Goal: Task Accomplishment & Management: Use online tool/utility

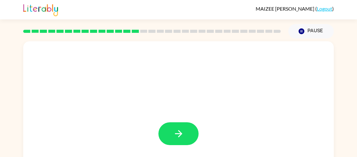
click at [180, 119] on div at bounding box center [178, 130] width 310 height 179
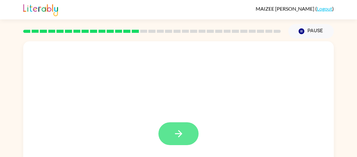
click at [185, 130] on button "button" at bounding box center [178, 134] width 40 height 23
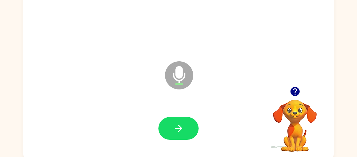
scroll to position [58, 0]
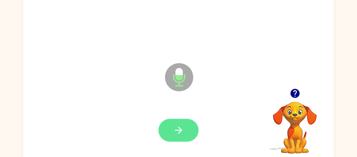
click at [186, 129] on button "button" at bounding box center [178, 130] width 40 height 23
click at [182, 135] on icon "button" at bounding box center [178, 130] width 11 height 11
click at [179, 141] on button "button" at bounding box center [178, 130] width 40 height 23
click at [176, 135] on icon "button" at bounding box center [178, 130] width 11 height 11
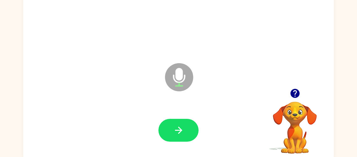
scroll to position [63, 0]
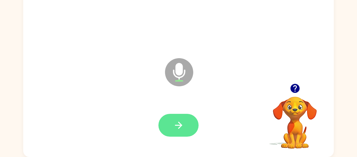
click at [183, 130] on icon "button" at bounding box center [178, 125] width 11 height 11
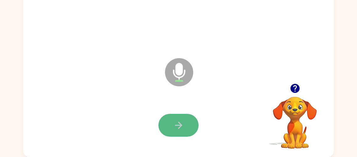
click at [187, 132] on button "button" at bounding box center [178, 125] width 40 height 23
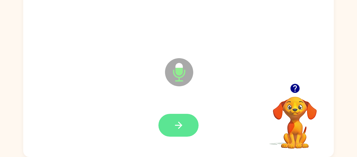
click at [179, 135] on button "button" at bounding box center [178, 125] width 40 height 23
click at [175, 129] on icon "button" at bounding box center [178, 125] width 11 height 11
click at [179, 132] on button "button" at bounding box center [178, 125] width 40 height 23
click at [177, 125] on icon "button" at bounding box center [178, 125] width 7 height 7
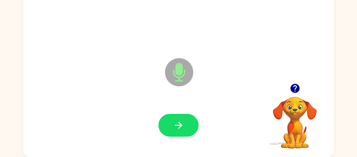
click at [170, 145] on div at bounding box center [178, 125] width 298 height 51
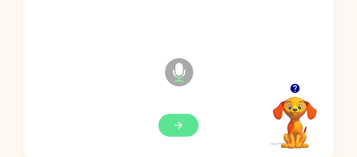
click at [185, 120] on button "button" at bounding box center [178, 125] width 40 height 23
click at [184, 129] on button "button" at bounding box center [178, 125] width 40 height 23
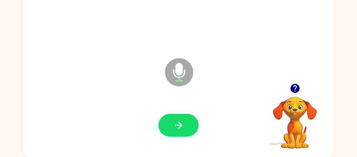
click at [294, 87] on icon "button" at bounding box center [294, 88] width 9 height 9
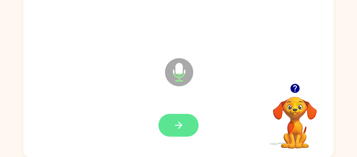
click at [180, 128] on icon "button" at bounding box center [178, 125] width 11 height 11
click at [185, 123] on button "button" at bounding box center [178, 125] width 40 height 23
click at [178, 130] on icon "button" at bounding box center [178, 125] width 11 height 11
click at [181, 127] on icon "button" at bounding box center [178, 125] width 11 height 11
click at [186, 124] on button "button" at bounding box center [178, 125] width 40 height 23
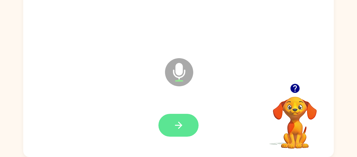
click at [187, 120] on button "button" at bounding box center [178, 125] width 40 height 23
click at [184, 128] on button "button" at bounding box center [178, 125] width 40 height 23
click at [176, 134] on button "button" at bounding box center [178, 125] width 40 height 23
click at [184, 125] on button "button" at bounding box center [178, 125] width 40 height 23
click at [185, 134] on button "button" at bounding box center [178, 125] width 40 height 23
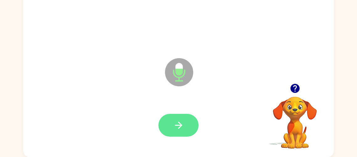
click at [175, 124] on icon "button" at bounding box center [178, 125] width 11 height 11
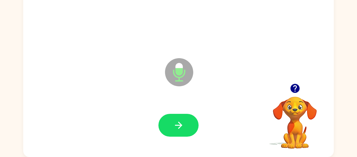
click at [173, 141] on div at bounding box center [178, 125] width 298 height 51
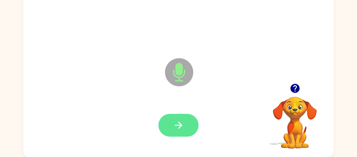
click at [183, 130] on icon "button" at bounding box center [178, 125] width 11 height 11
click at [178, 131] on button "button" at bounding box center [178, 125] width 40 height 23
click at [185, 125] on button "button" at bounding box center [178, 125] width 40 height 23
click at [181, 127] on icon "button" at bounding box center [178, 125] width 11 height 11
click at [184, 125] on button "button" at bounding box center [178, 125] width 40 height 23
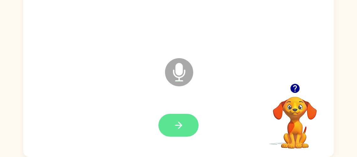
click at [173, 126] on icon "button" at bounding box center [178, 125] width 11 height 11
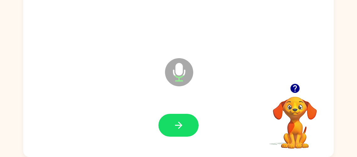
click at [291, 87] on icon "button" at bounding box center [294, 88] width 9 height 9
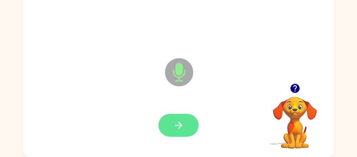
click at [172, 126] on button "button" at bounding box center [178, 125] width 40 height 23
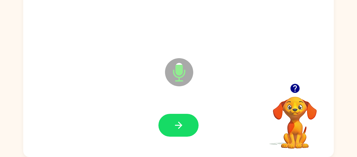
click at [182, 144] on div at bounding box center [178, 125] width 298 height 51
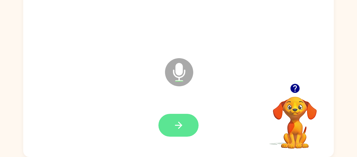
click at [183, 133] on button "button" at bounding box center [178, 125] width 40 height 23
click at [187, 128] on button "button" at bounding box center [178, 125] width 40 height 23
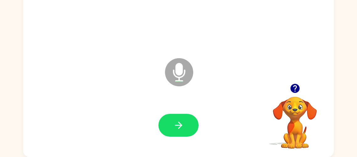
click at [301, 86] on button "button" at bounding box center [295, 89] width 16 height 16
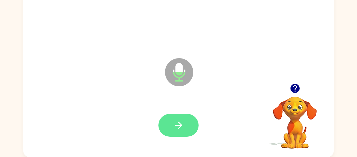
click at [174, 121] on icon "button" at bounding box center [178, 125] width 11 height 11
click at [180, 127] on icon "button" at bounding box center [178, 125] width 7 height 7
click at [185, 132] on button "button" at bounding box center [178, 125] width 40 height 23
click at [181, 131] on button "button" at bounding box center [178, 125] width 40 height 23
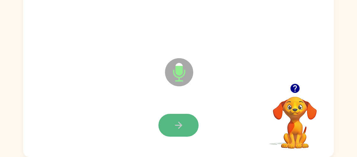
click at [175, 130] on icon "button" at bounding box center [178, 125] width 11 height 11
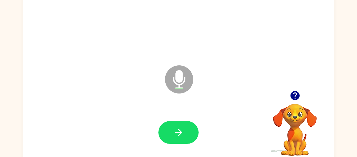
scroll to position [58, 0]
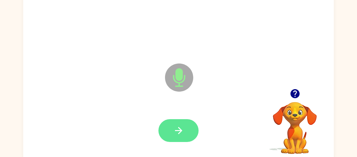
click at [180, 141] on button "button" at bounding box center [178, 130] width 40 height 23
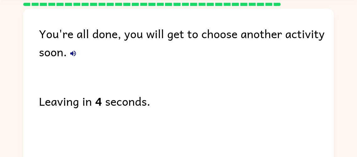
scroll to position [24, 0]
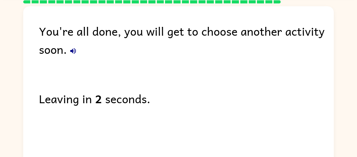
click at [46, 28] on div "You're all done, you will get to choose another activity soon." at bounding box center [186, 40] width 295 height 36
